Goal: Transaction & Acquisition: Subscribe to service/newsletter

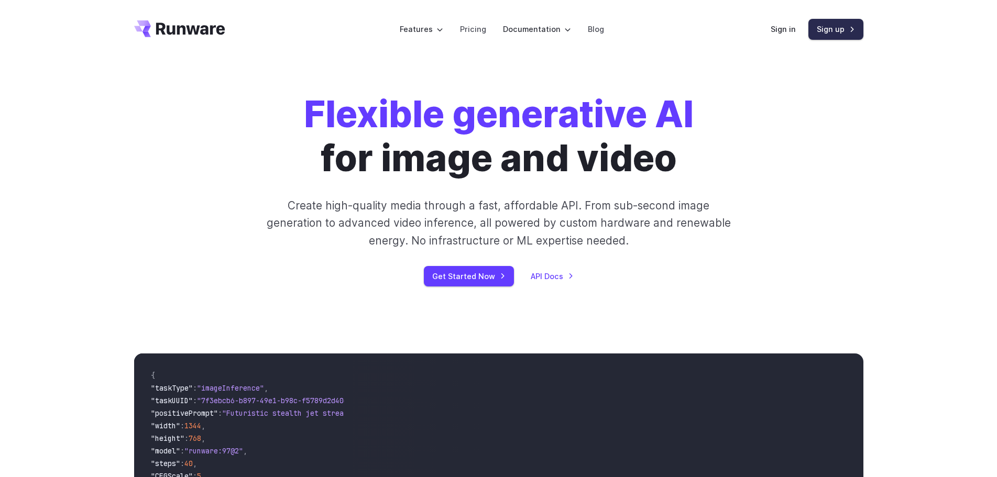
click at [832, 32] on link "Sign up" at bounding box center [836, 29] width 55 height 20
click at [476, 28] on link "Pricing" at bounding box center [473, 29] width 26 height 12
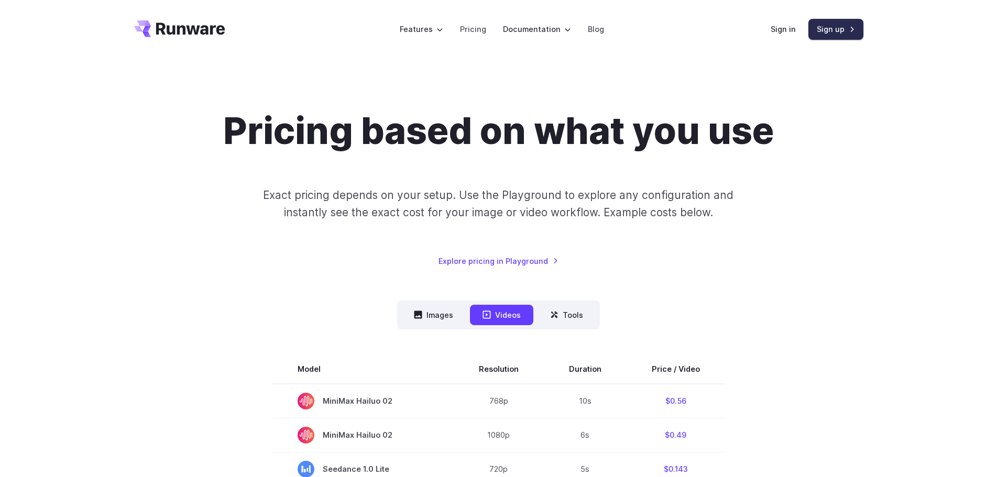
click at [827, 30] on link "Sign up" at bounding box center [836, 29] width 55 height 20
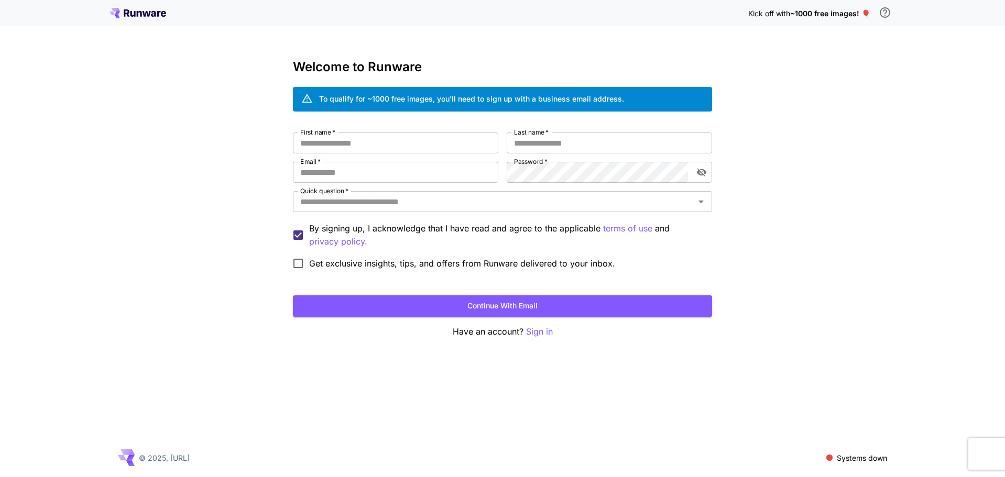
click at [733, 358] on div "Kick off with ~1000 free images! 🎈 Welcome to Runware To qualify for ~1000 free…" at bounding box center [502, 238] width 1005 height 477
click at [385, 139] on input "First name   *" at bounding box center [395, 143] width 205 height 21
